Goal: Go to known website: Go to known website

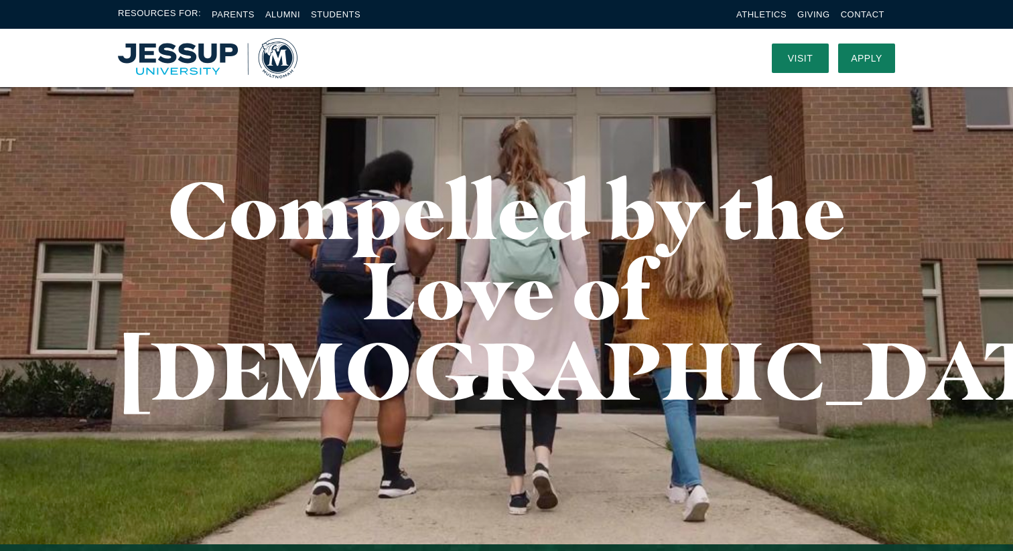
scroll to position [34, 0]
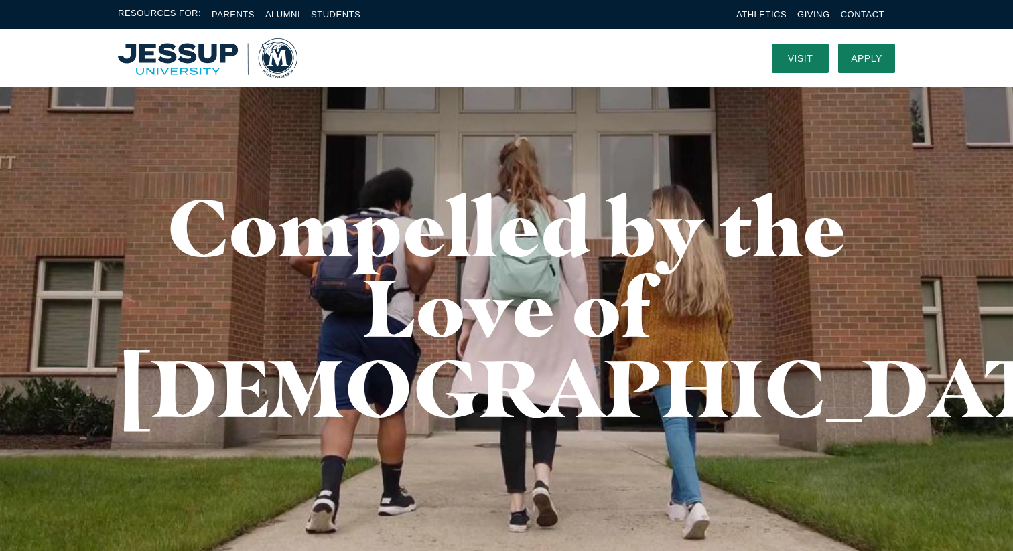
click at [202, 70] on img "Home" at bounding box center [208, 58] width 180 height 40
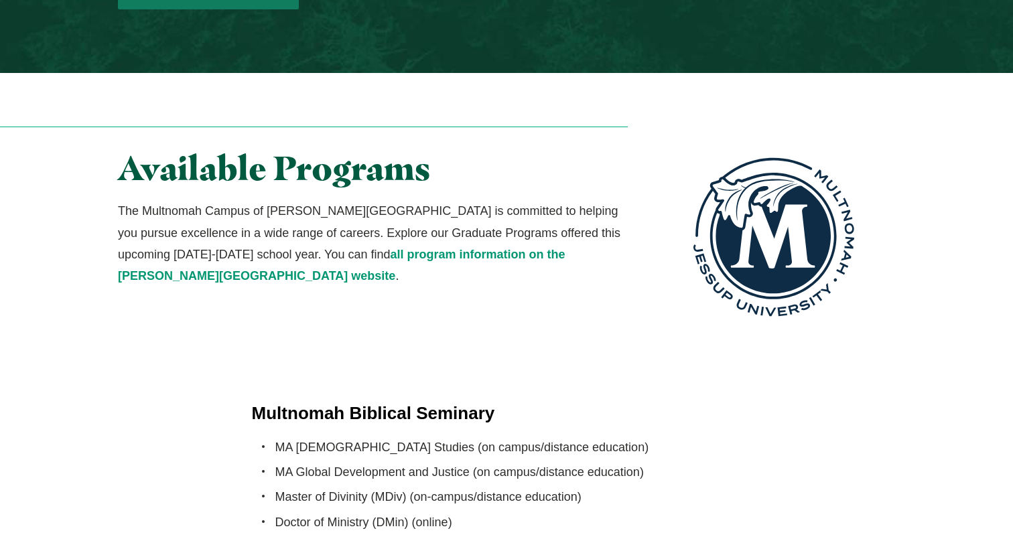
scroll to position [2552, 0]
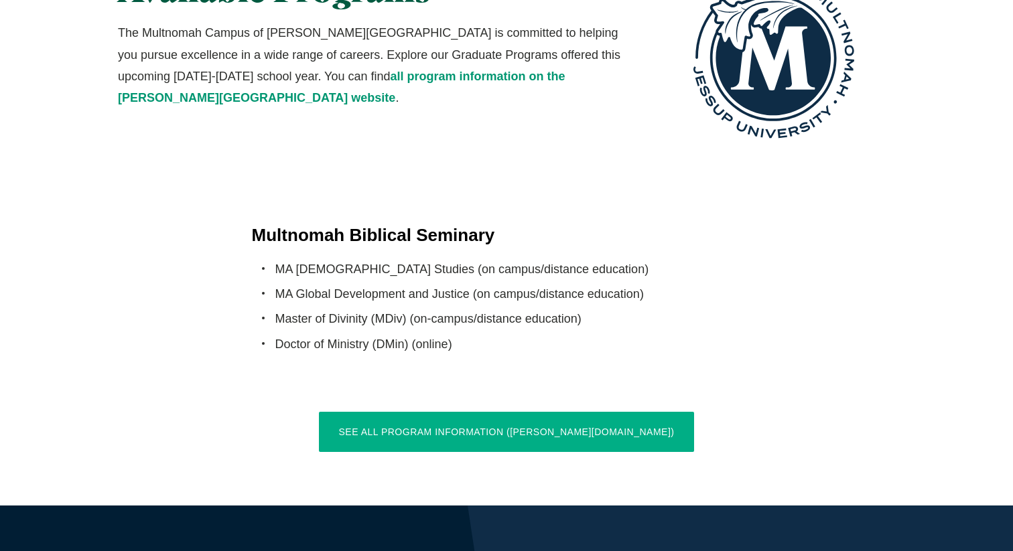
click at [469, 412] on link "See All Program Information ([PERSON_NAME][DOMAIN_NAME])" at bounding box center [507, 432] width 376 height 40
